Goal: Task Accomplishment & Management: Manage account settings

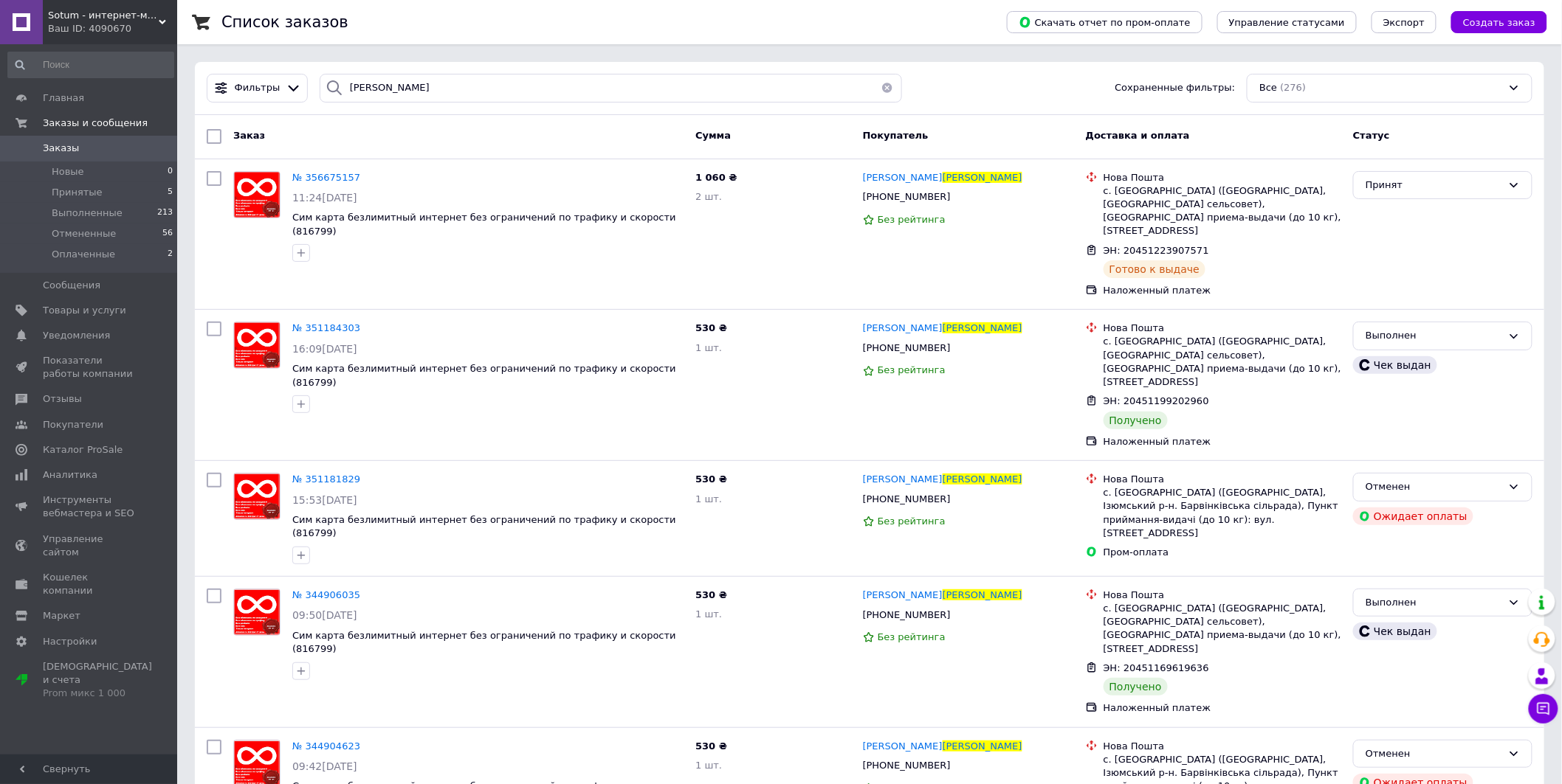
click at [120, 149] on span "Заказы" at bounding box center [89, 147] width 94 height 13
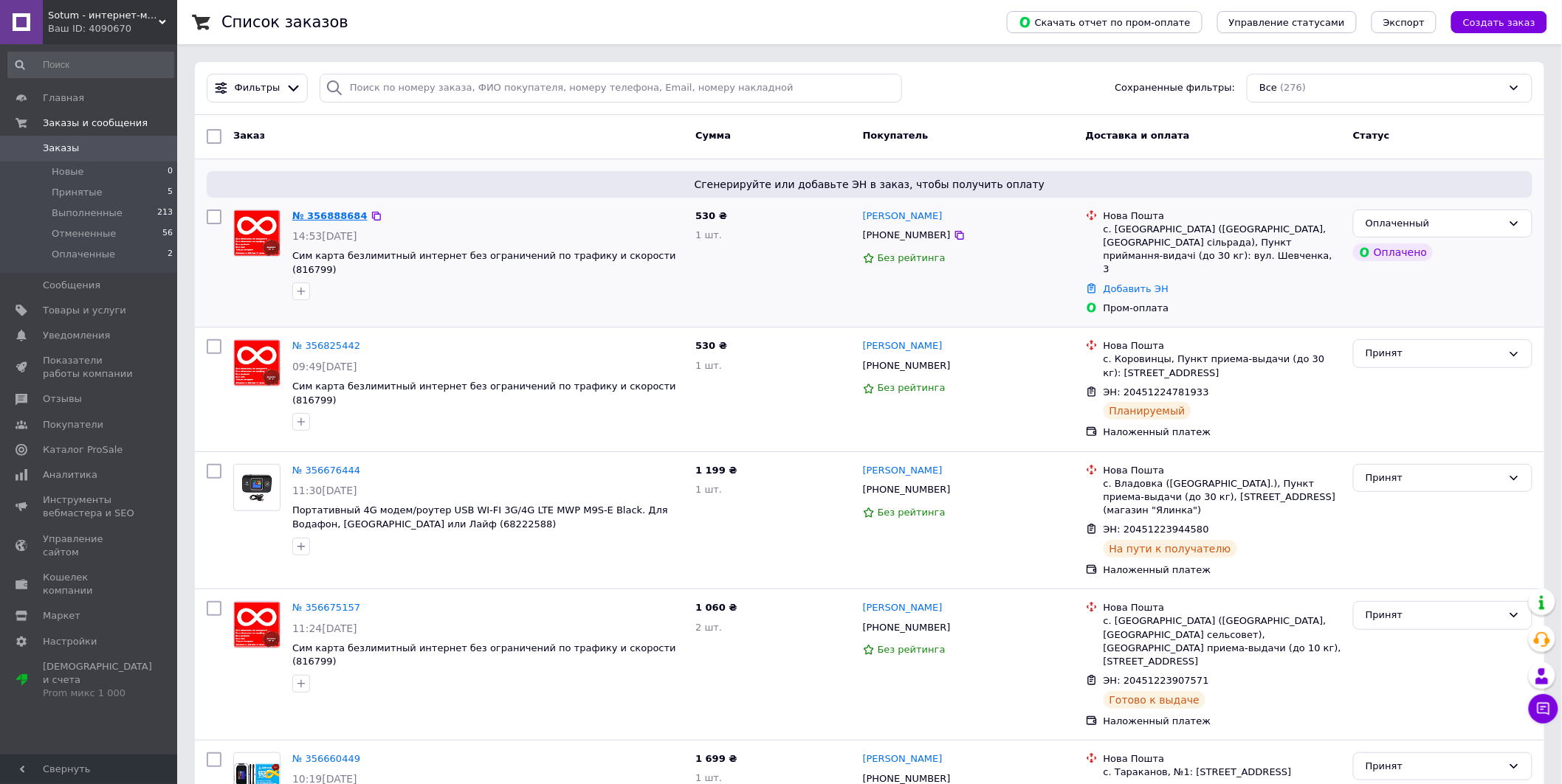
click at [335, 217] on link "№ 356888684" at bounding box center [330, 215] width 75 height 11
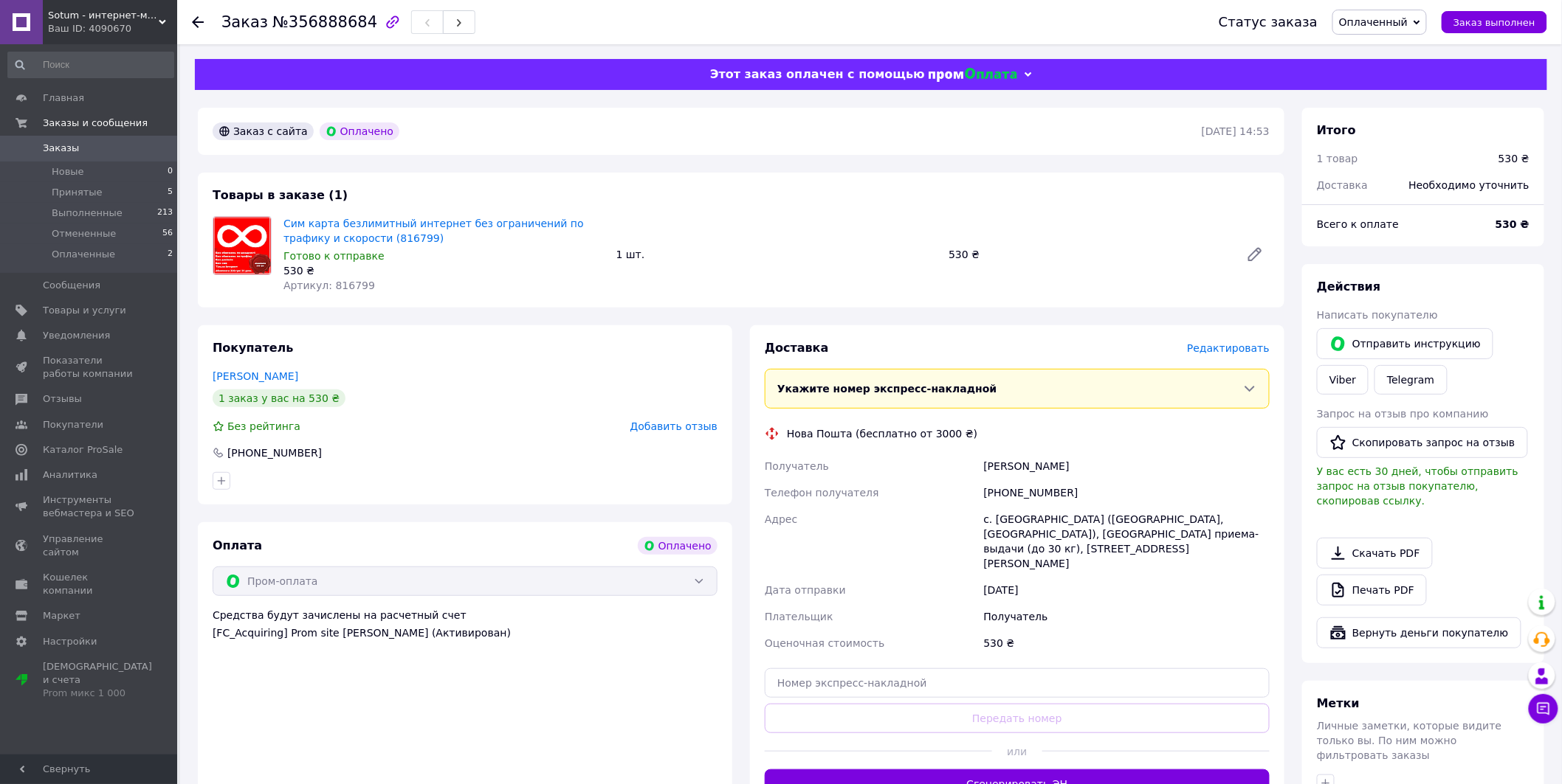
click at [1237, 346] on span "Редактировать" at bounding box center [1229, 349] width 83 height 12
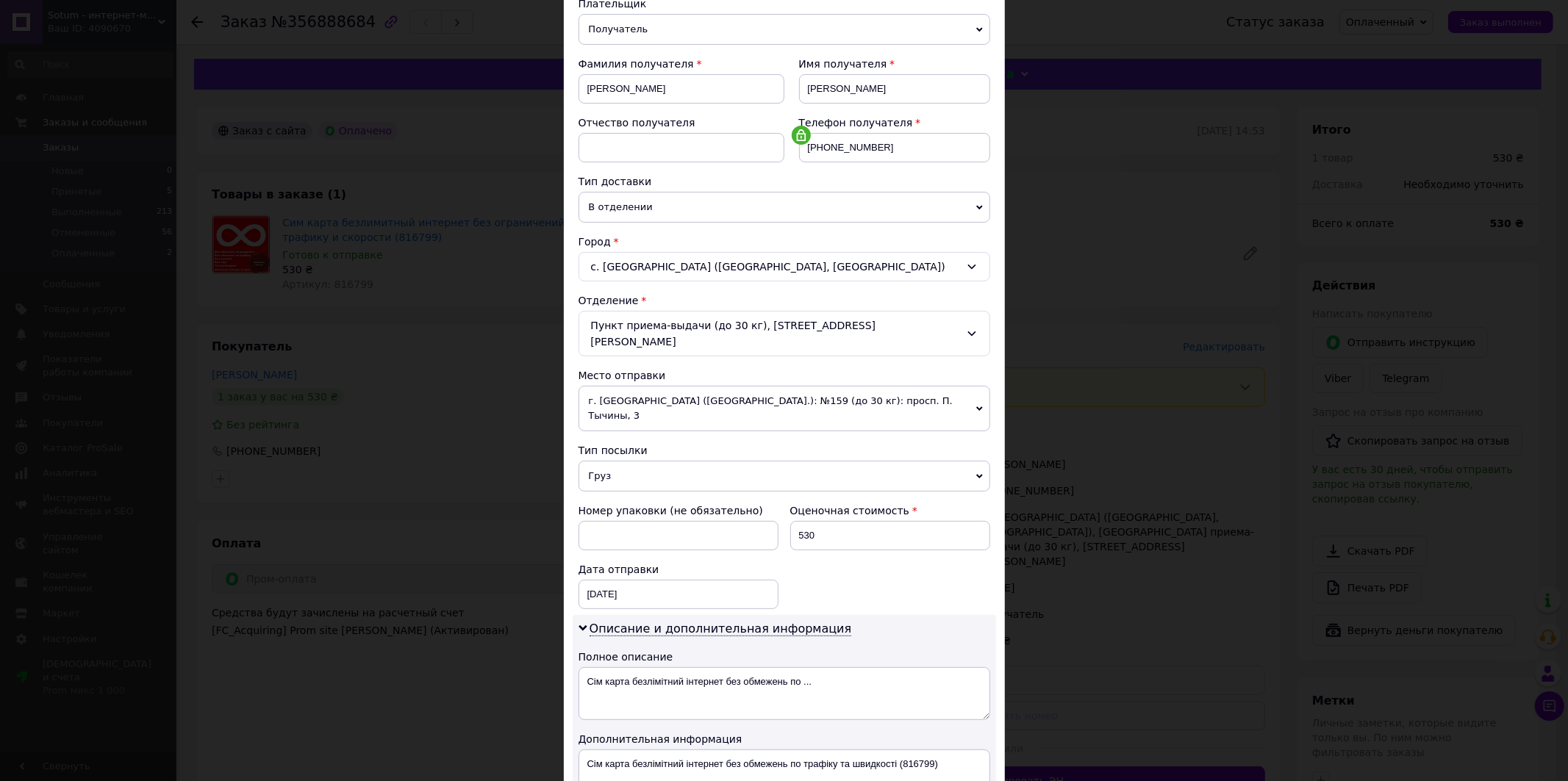
scroll to position [196, 0]
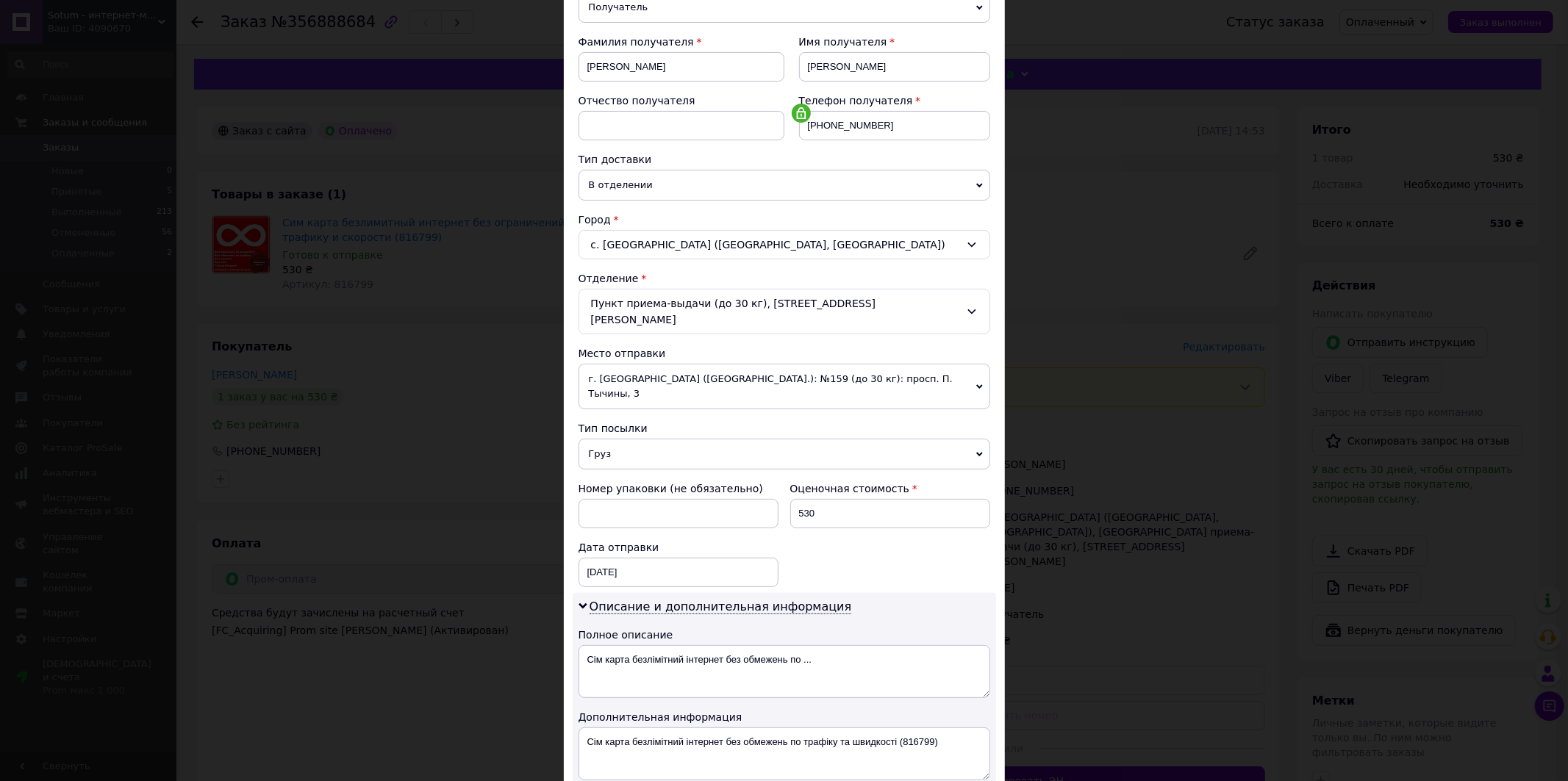
click at [779, 384] on span "г. [GEOGRAPHIC_DATA] ([GEOGRAPHIC_DATA].): №159 (до 30 кг): просп. П. Тычины, 3" at bounding box center [784, 387] width 411 height 45
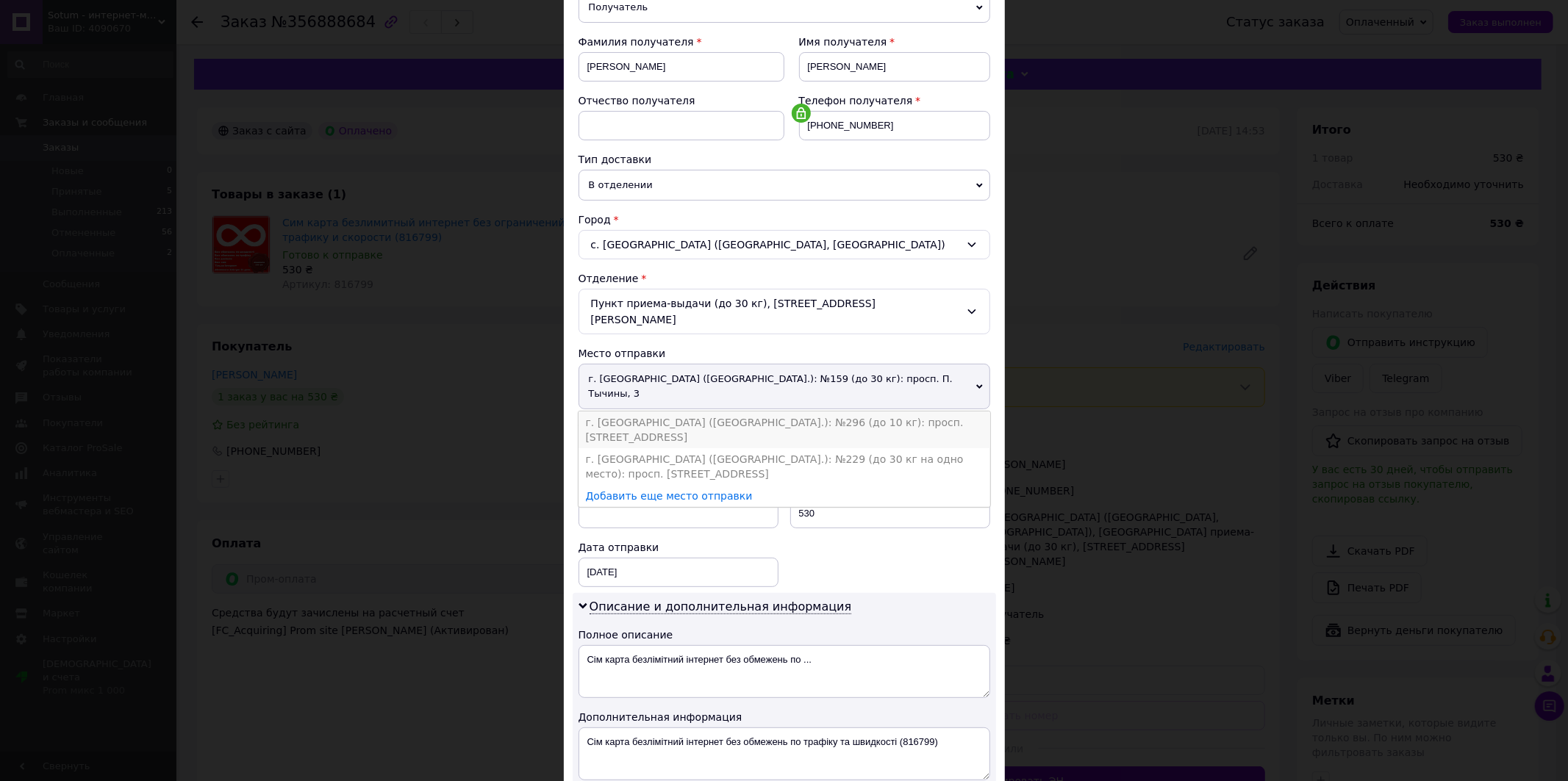
click at [740, 411] on li "г. [GEOGRAPHIC_DATA] ([GEOGRAPHIC_DATA].): №296 (до 10 кг): просп. [STREET_ADDR…" at bounding box center [784, 429] width 411 height 36
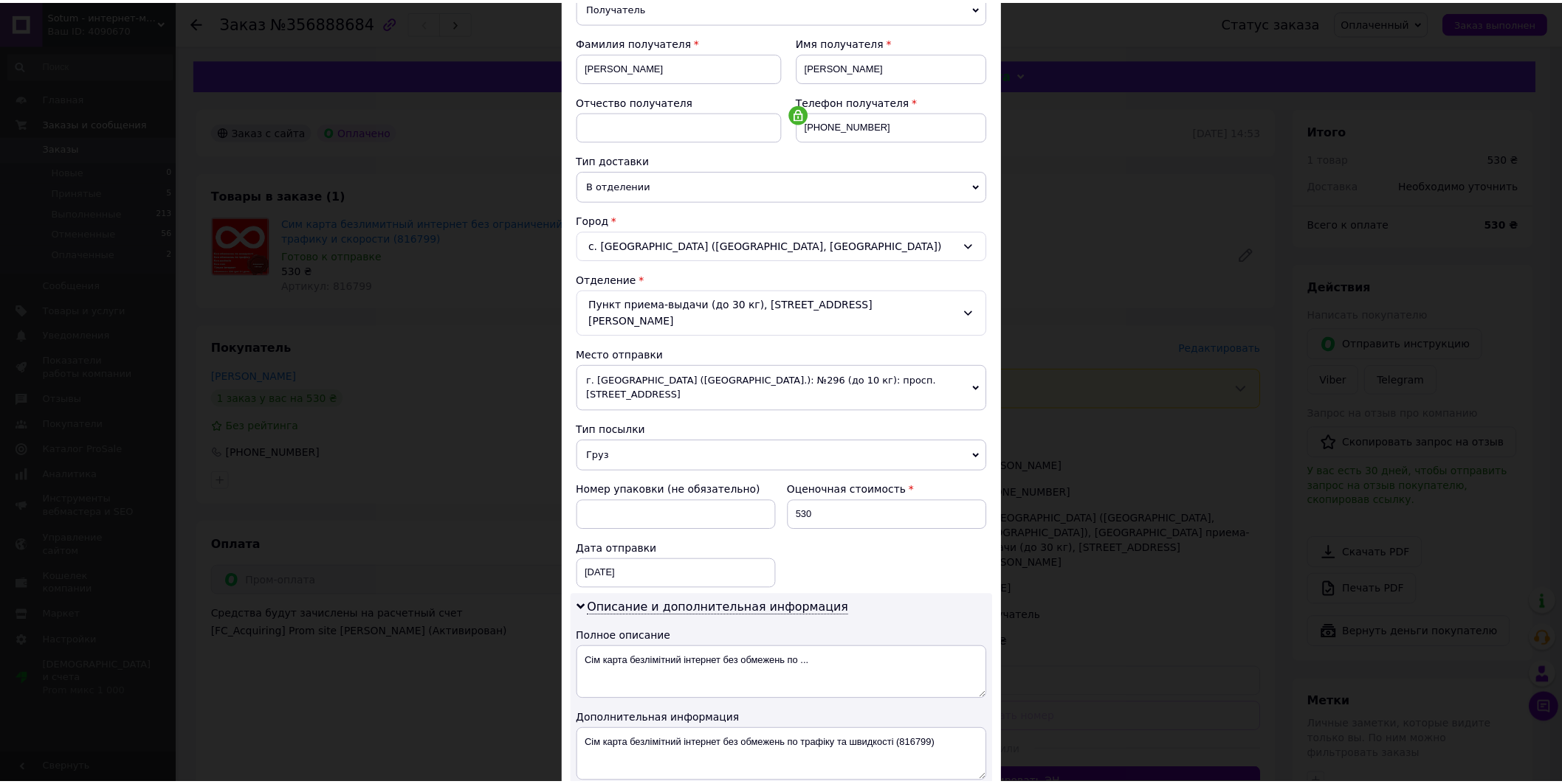
scroll to position [378, 0]
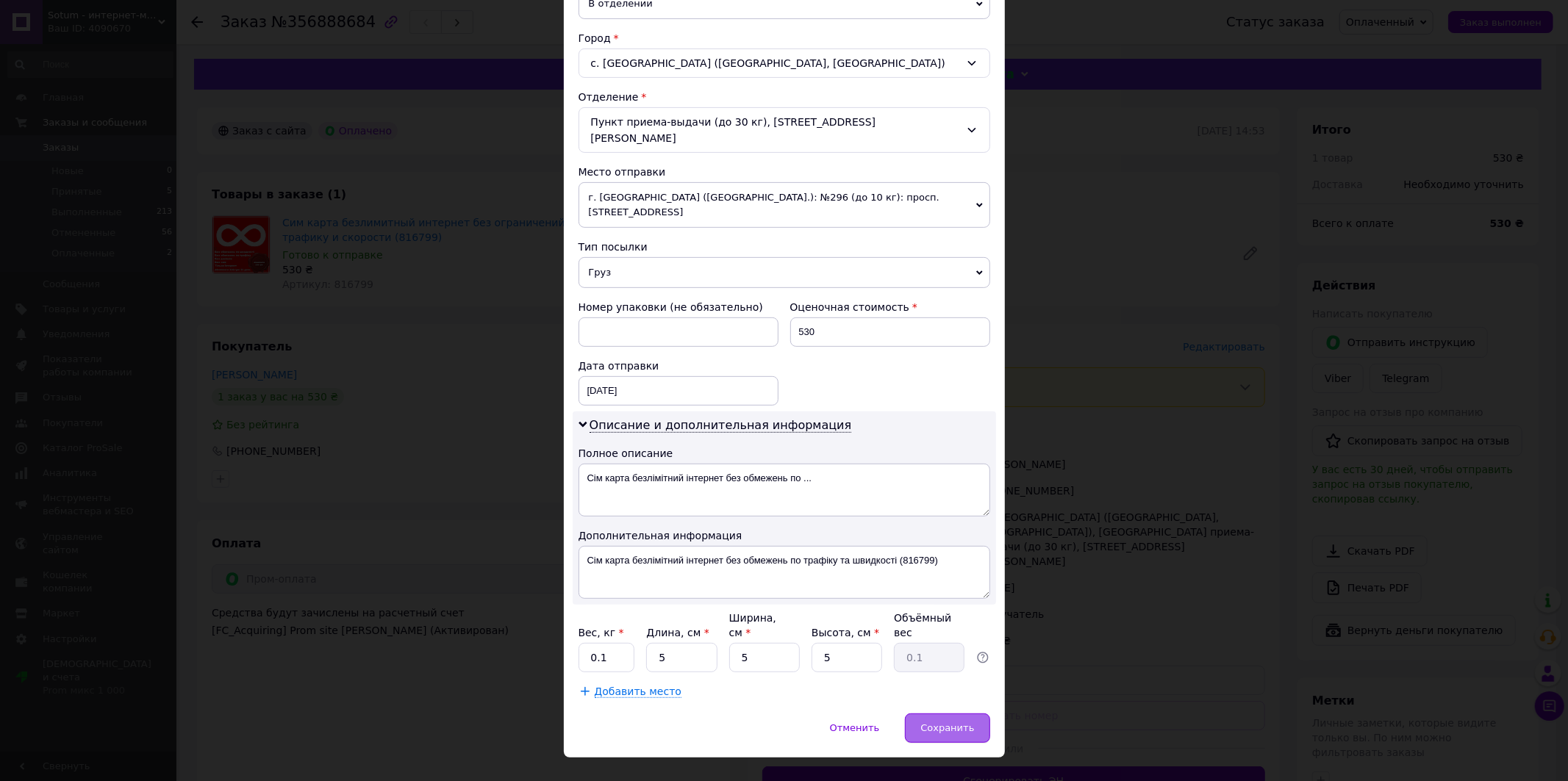
drag, startPoint x: 953, startPoint y: 692, endPoint x: 964, endPoint y: 693, distance: 11.0
click at [953, 714] on div "Сохранить" at bounding box center [947, 729] width 85 height 30
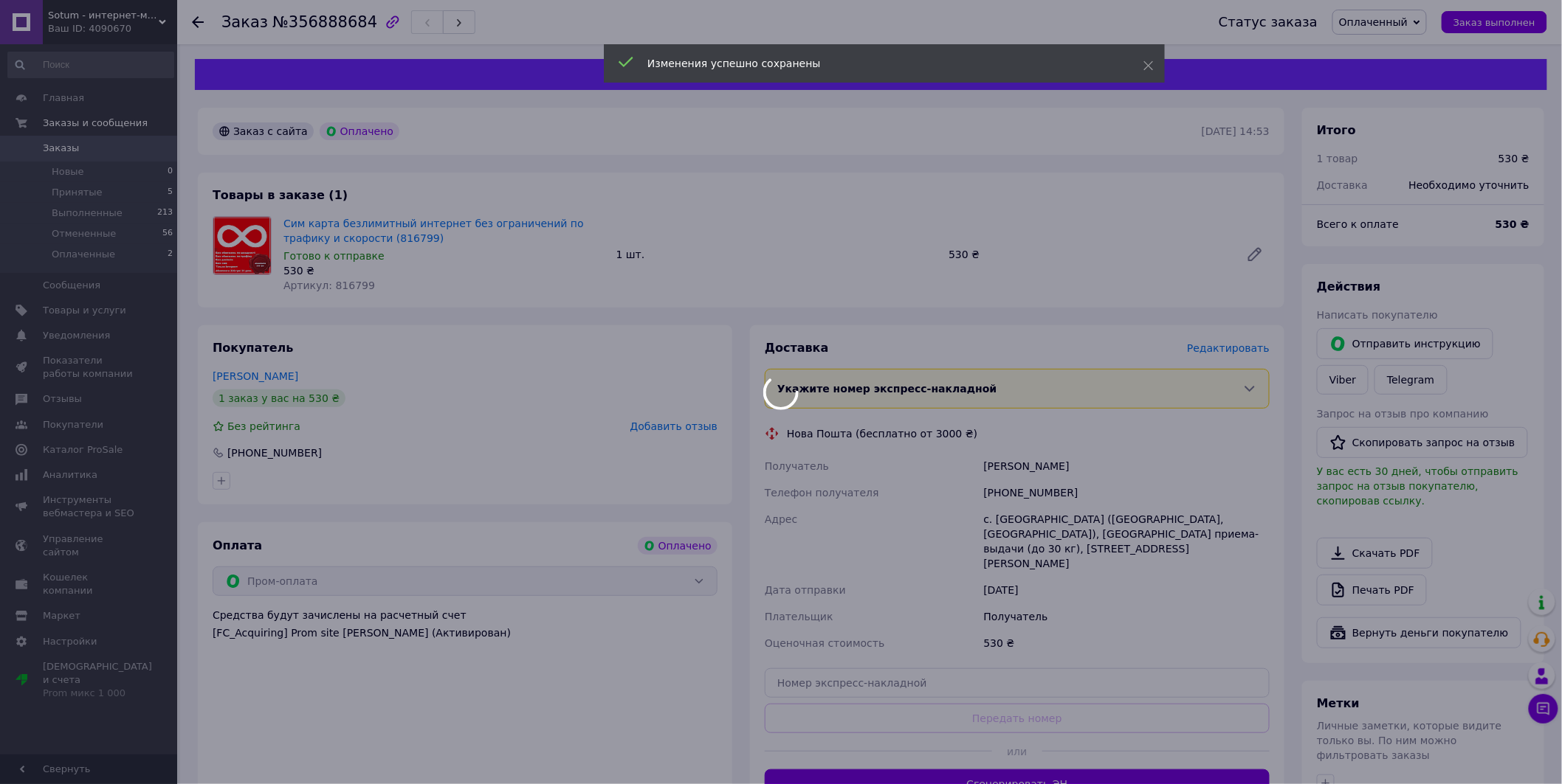
scroll to position [196, 0]
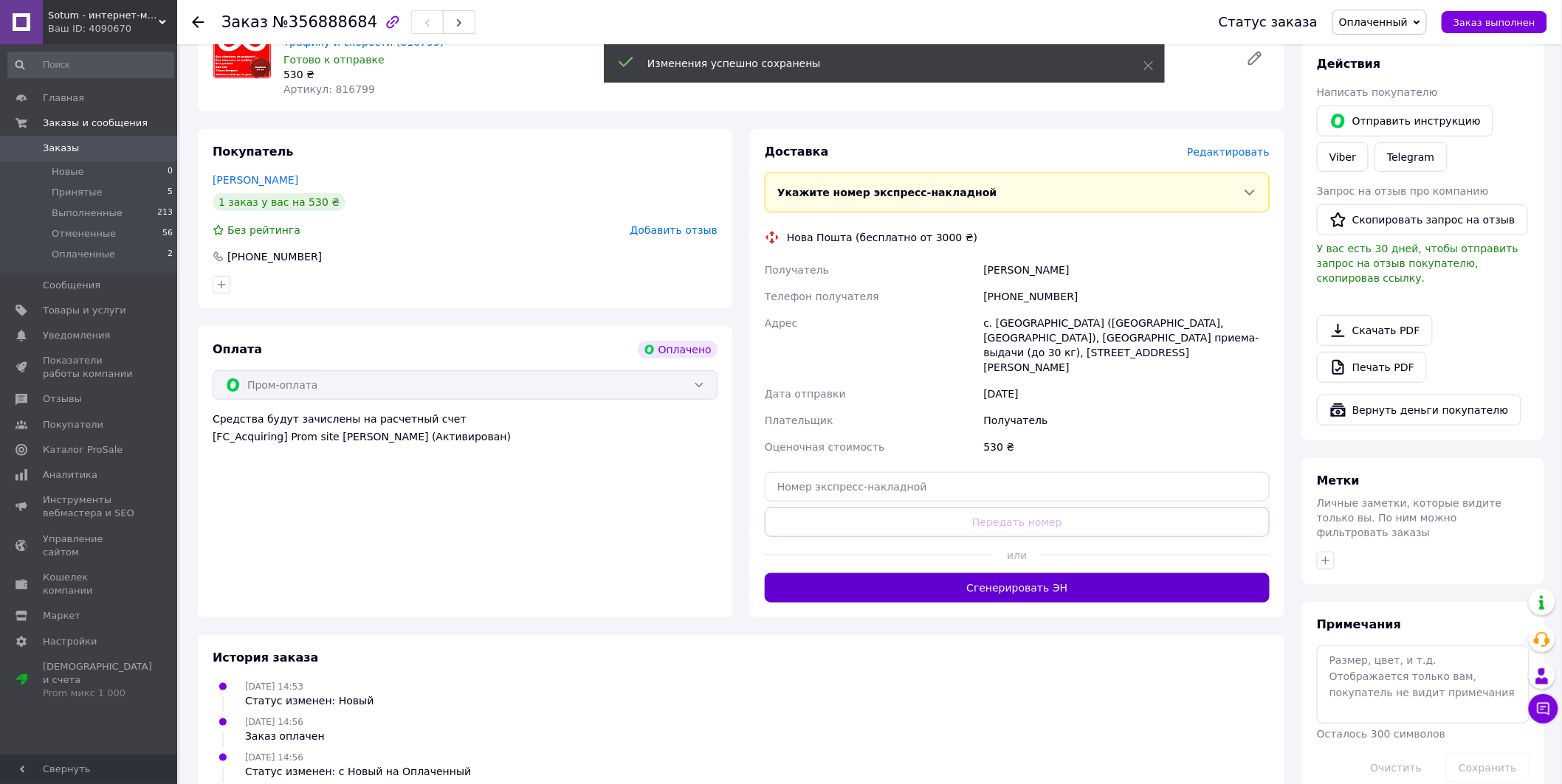
click at [1051, 574] on button "Сгенерировать ЭН" at bounding box center [1017, 588] width 505 height 30
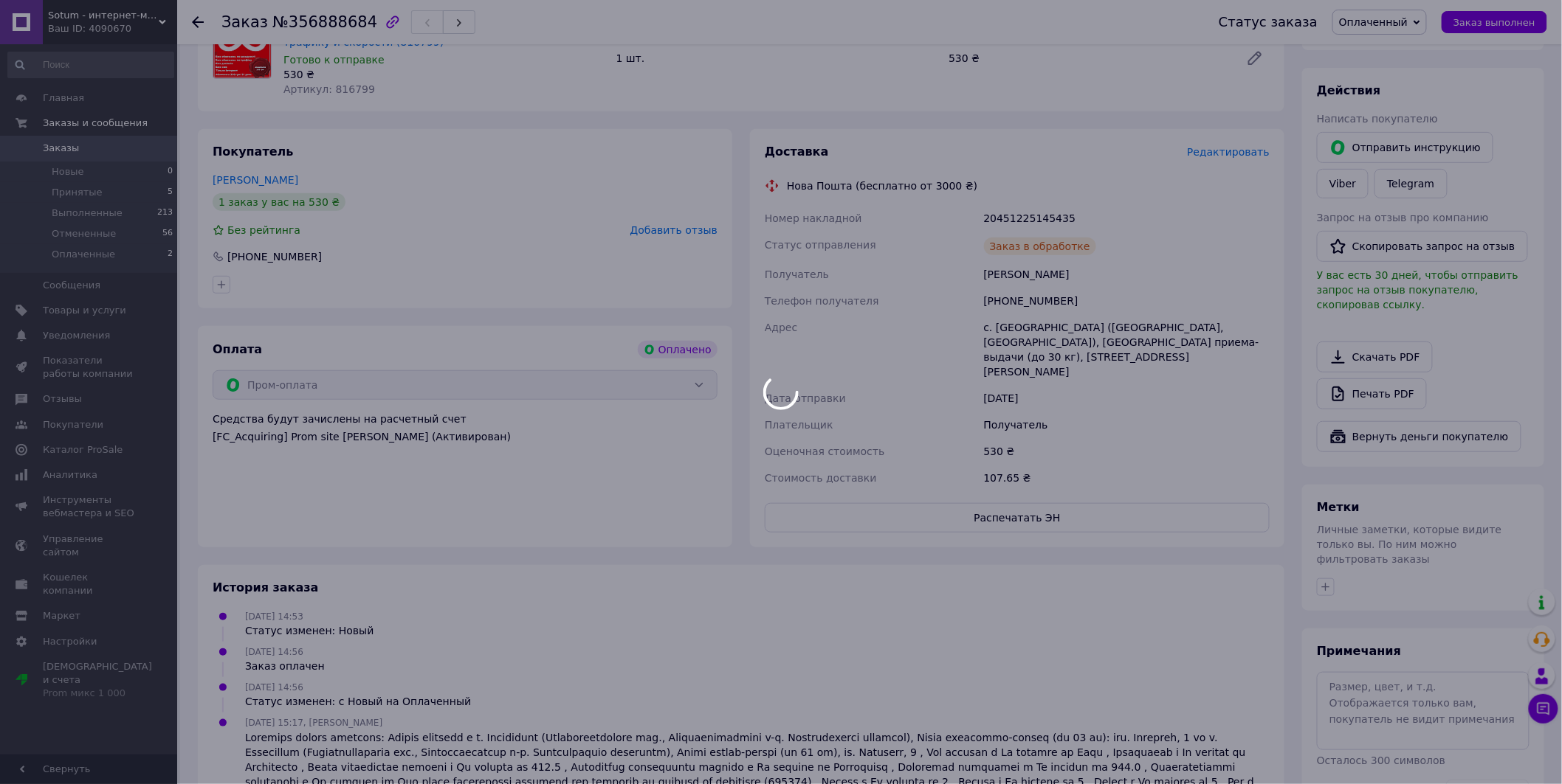
scroll to position [0, 0]
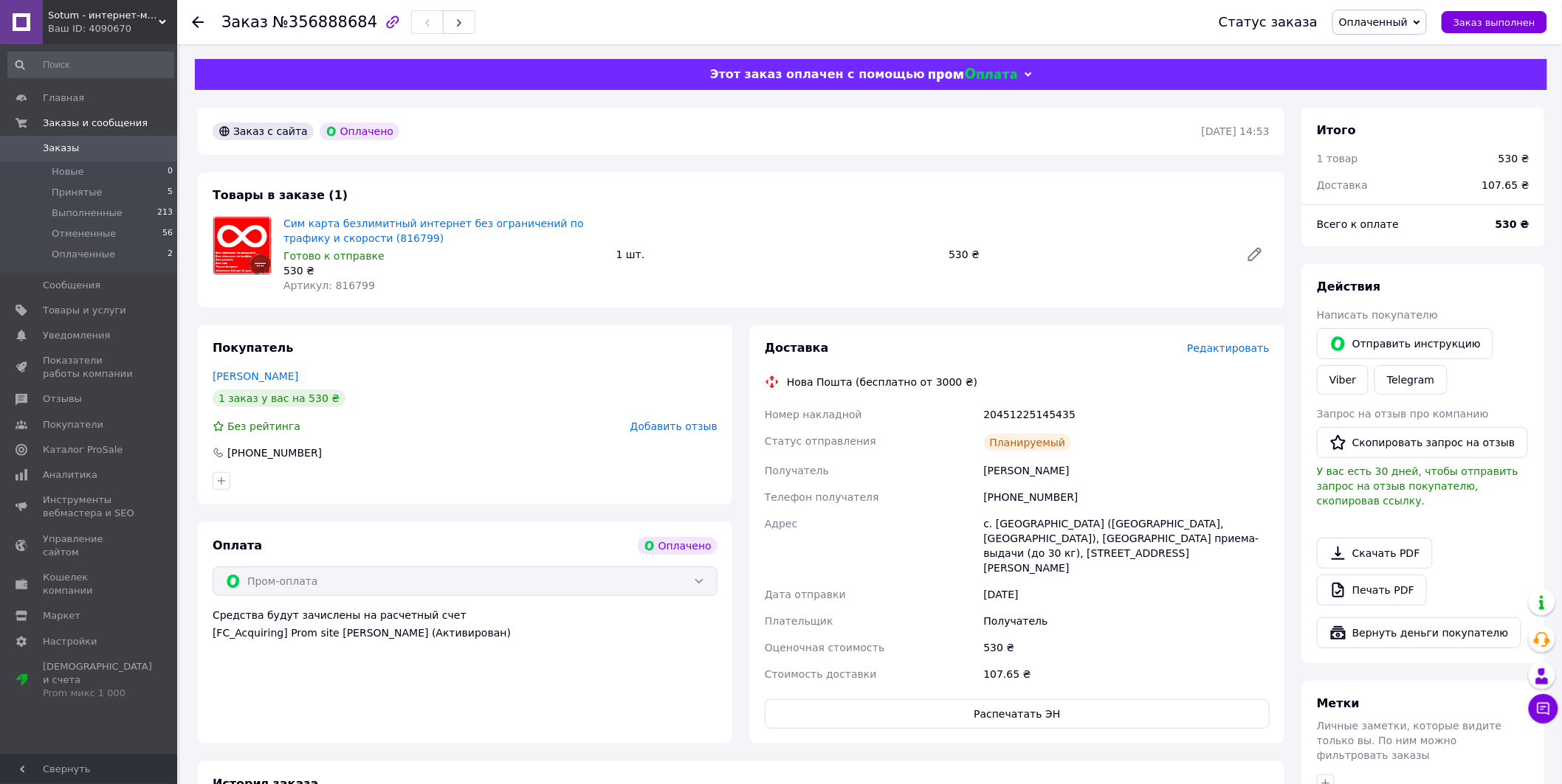
click at [190, 23] on div "Заказ №356888684 Статус заказа Оплаченный Принят Выполнен Отменен Заказ выполнен" at bounding box center [869, 22] width 1385 height 44
click at [195, 22] on use at bounding box center [198, 22] width 12 height 12
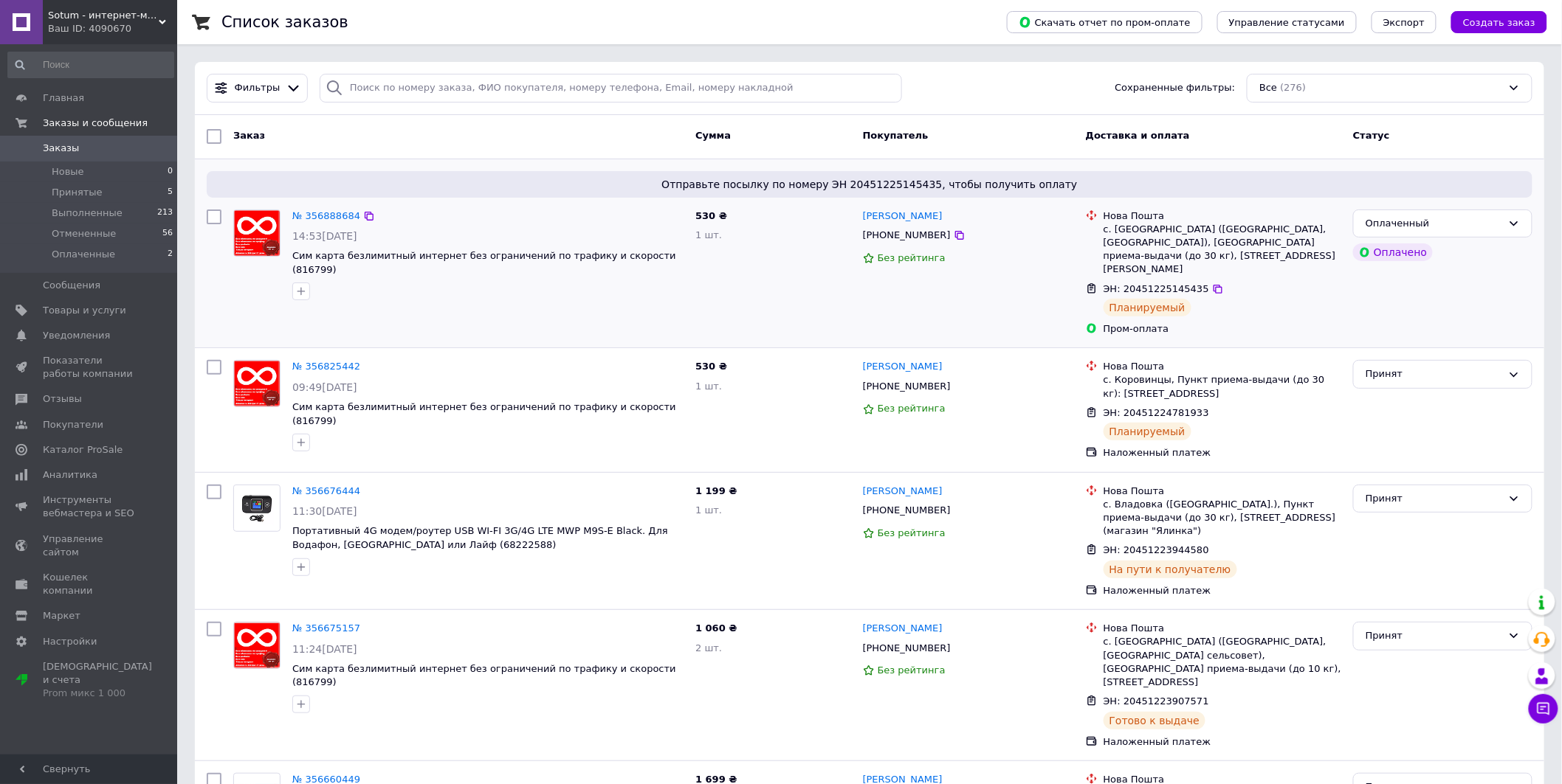
click at [343, 208] on div "№ 356888684" at bounding box center [326, 216] width 71 height 17
click at [341, 210] on link "№ 356888684" at bounding box center [326, 215] width 68 height 11
